Goal: Task Accomplishment & Management: Manage account settings

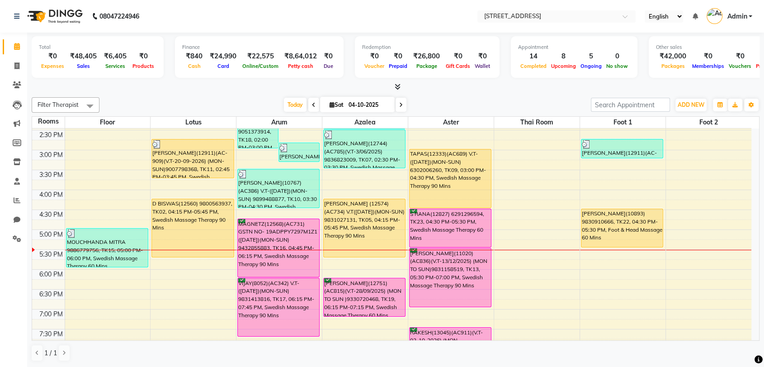
scroll to position [201, 0]
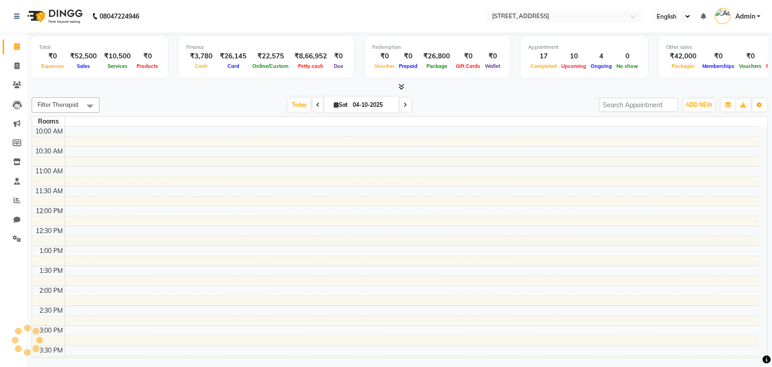
select select "en"
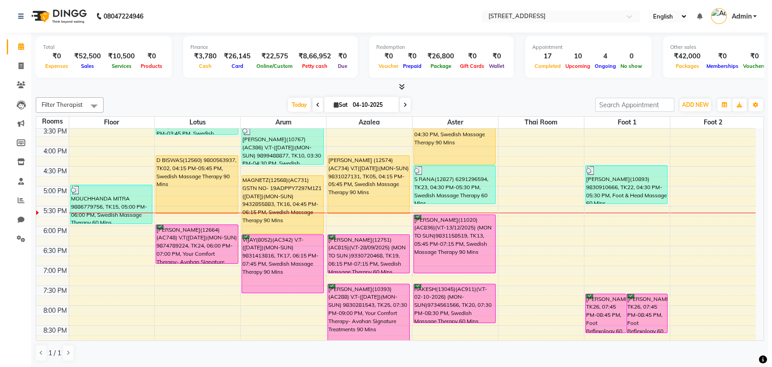
scroll to position [241, 0]
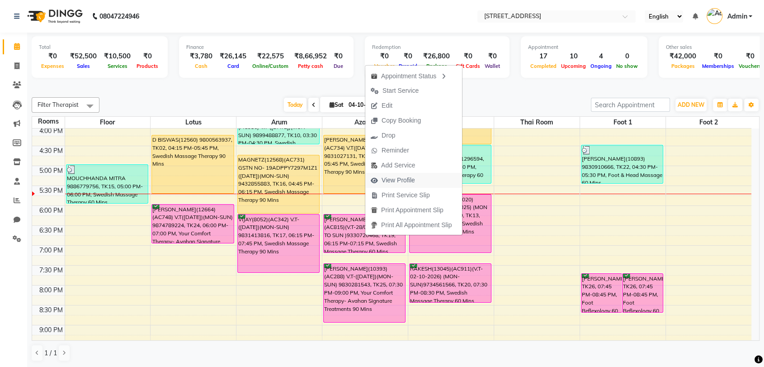
click at [403, 178] on span "View Profile" at bounding box center [398, 179] width 33 height 9
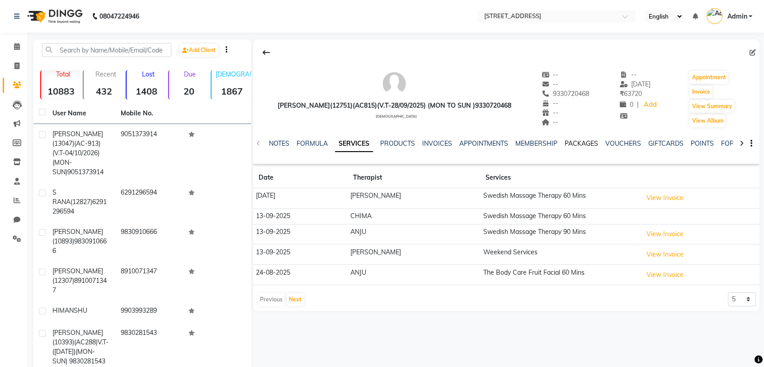
click at [582, 141] on link "PACKAGES" at bounding box center [581, 143] width 33 height 8
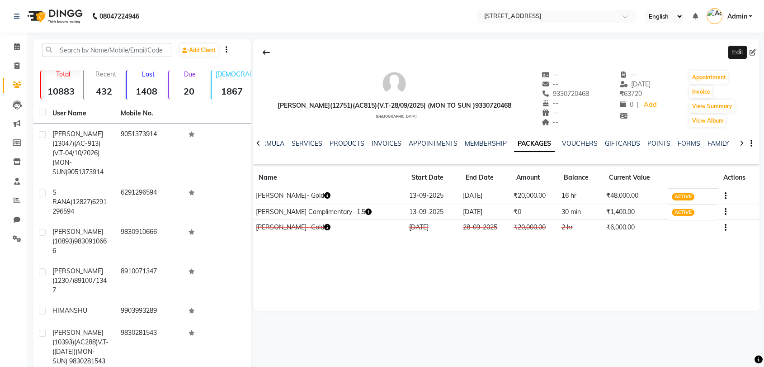
click at [752, 51] on icon at bounding box center [753, 52] width 6 height 6
select select "male"
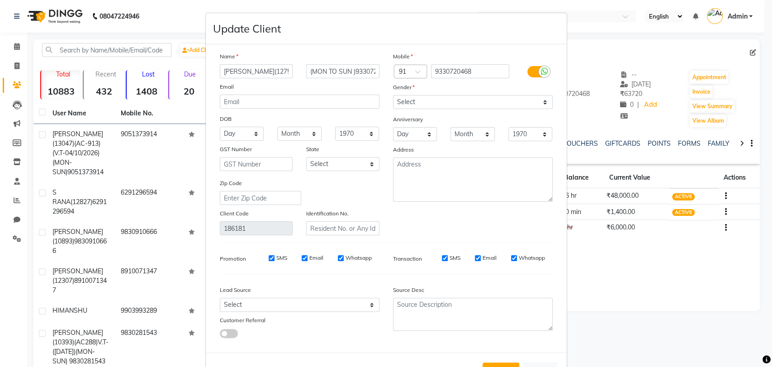
scroll to position [0, 80]
click at [257, 71] on input "VARSHA SINGH(12751)(AC815)(V.T-28/09/2025)" at bounding box center [256, 71] width 73 height 14
type input "VARSHA SINGH(12751)(AC815)(V.T-13/09/2026)"
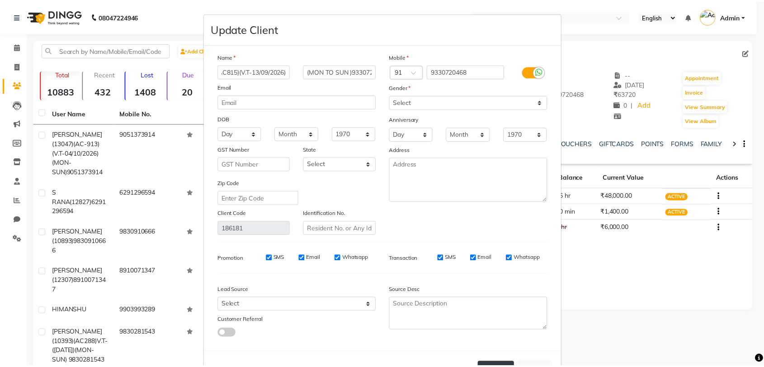
scroll to position [0, 0]
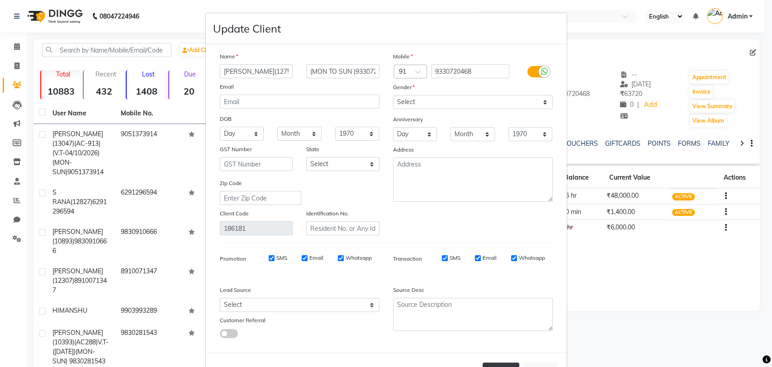
click at [498, 363] on button "Update" at bounding box center [501, 370] width 37 height 16
select select
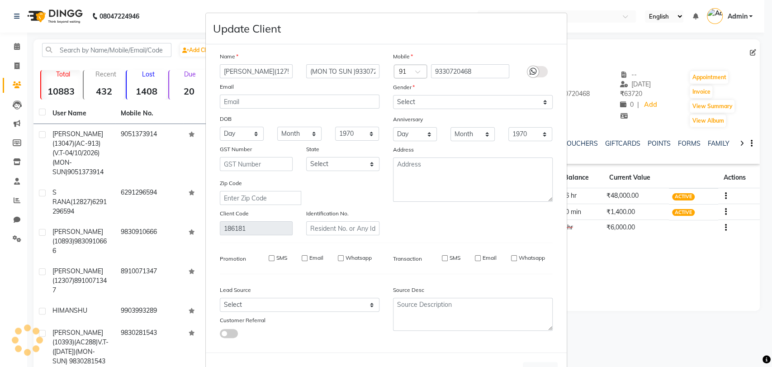
select select
checkbox input "false"
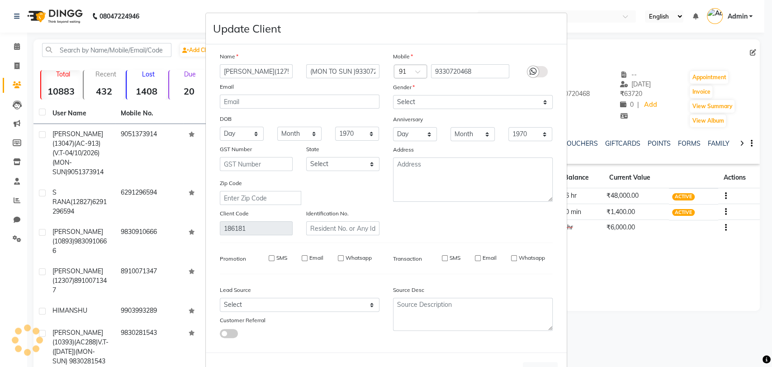
checkbox input "false"
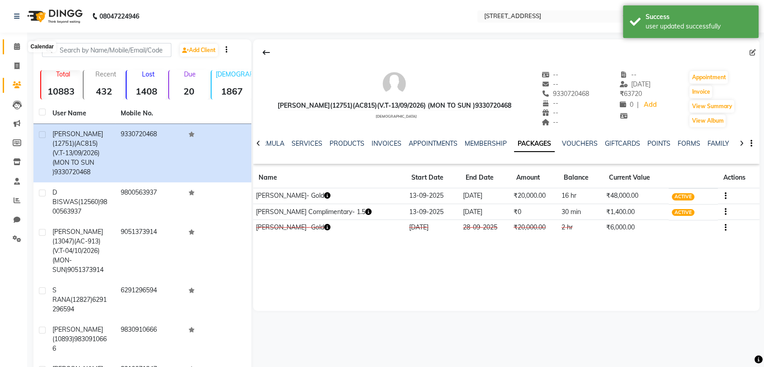
click at [14, 45] on icon at bounding box center [17, 46] width 6 height 7
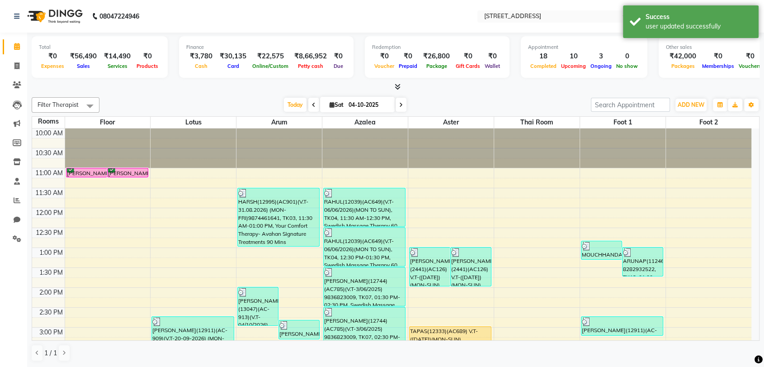
scroll to position [185, 0]
